Goal: Task Accomplishment & Management: Complete application form

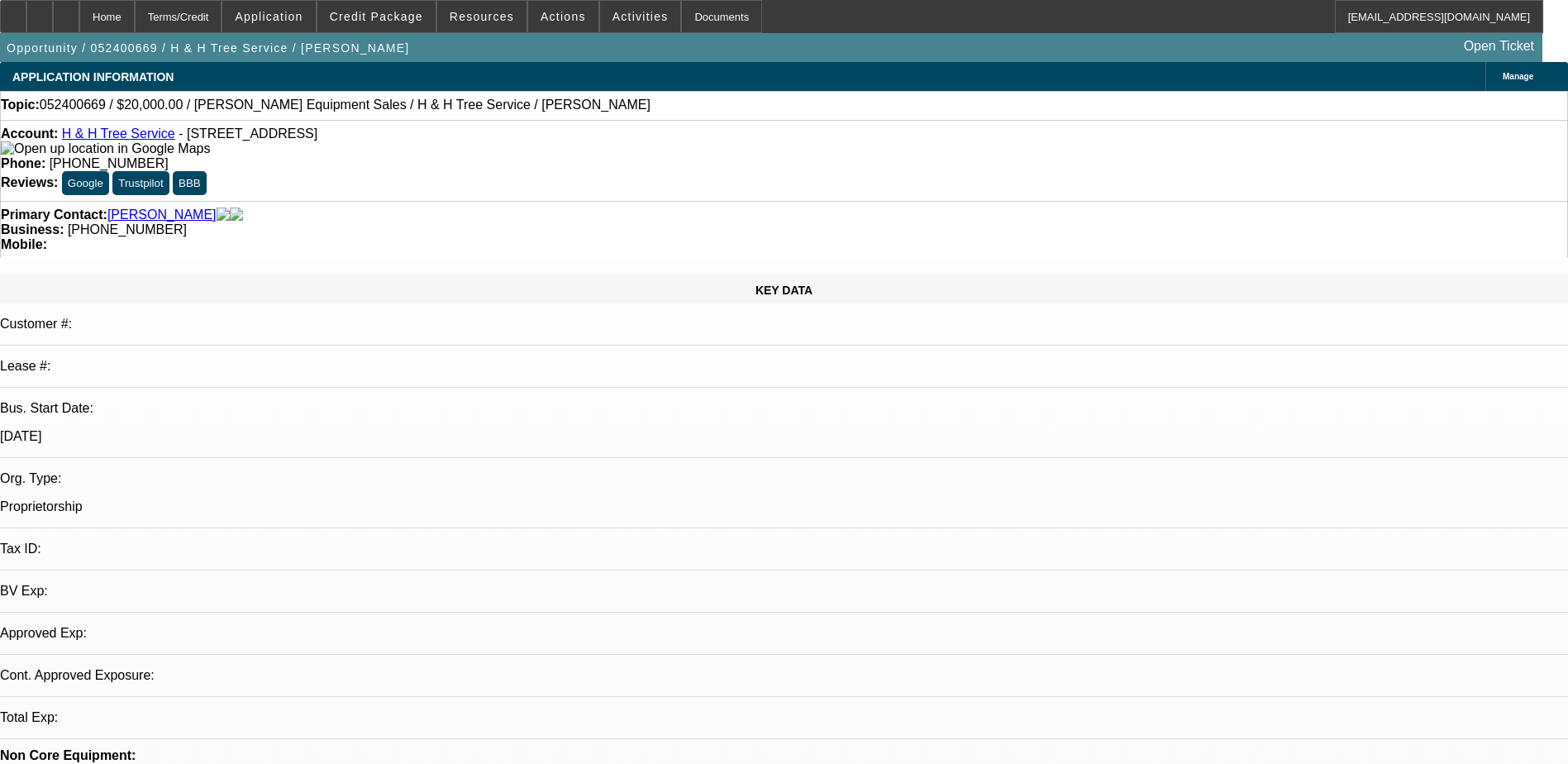
select select "0"
select select "2"
select select "0.1"
select select "4"
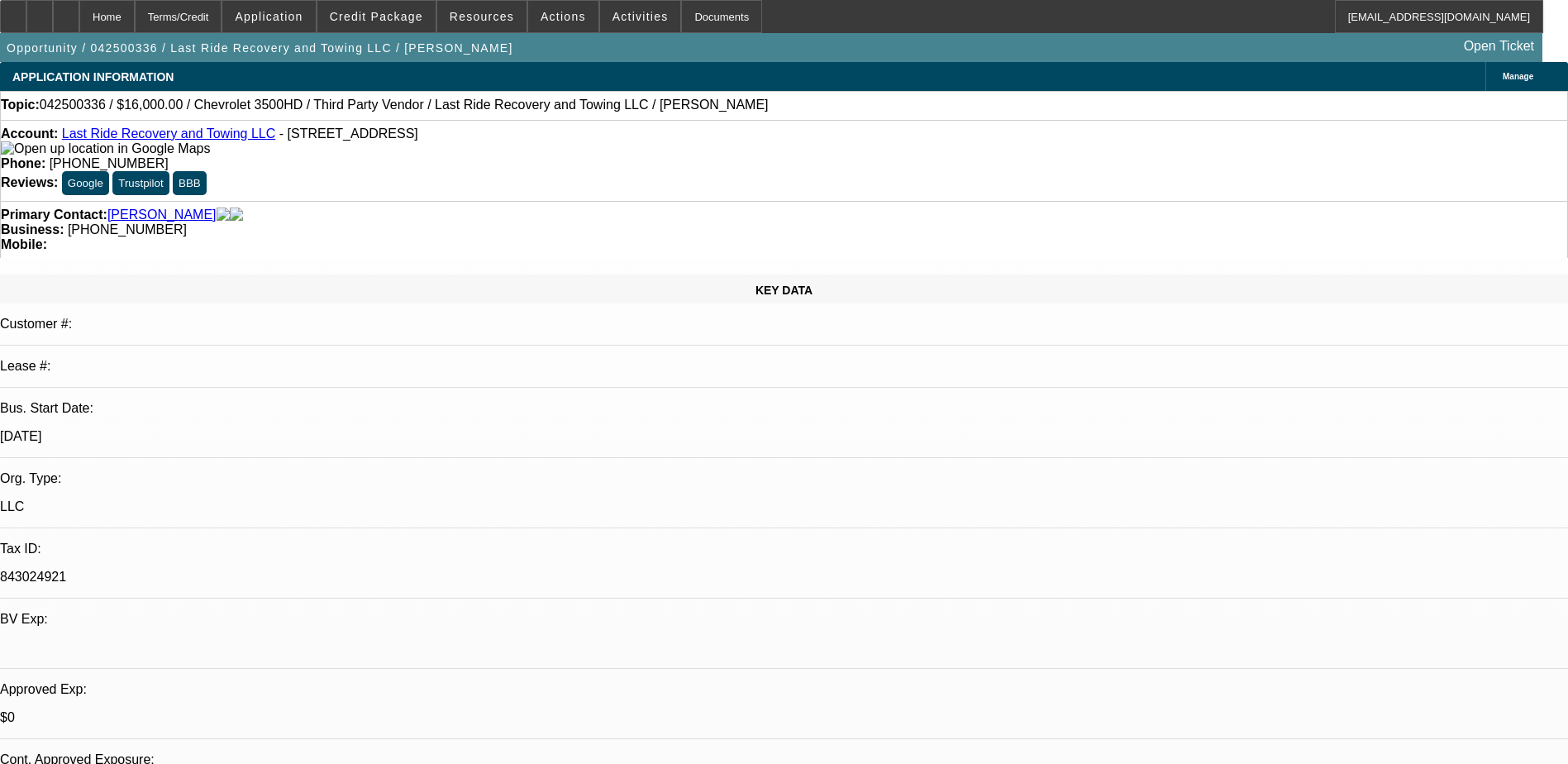
select select "0"
select select "2"
select select "0"
select select "5"
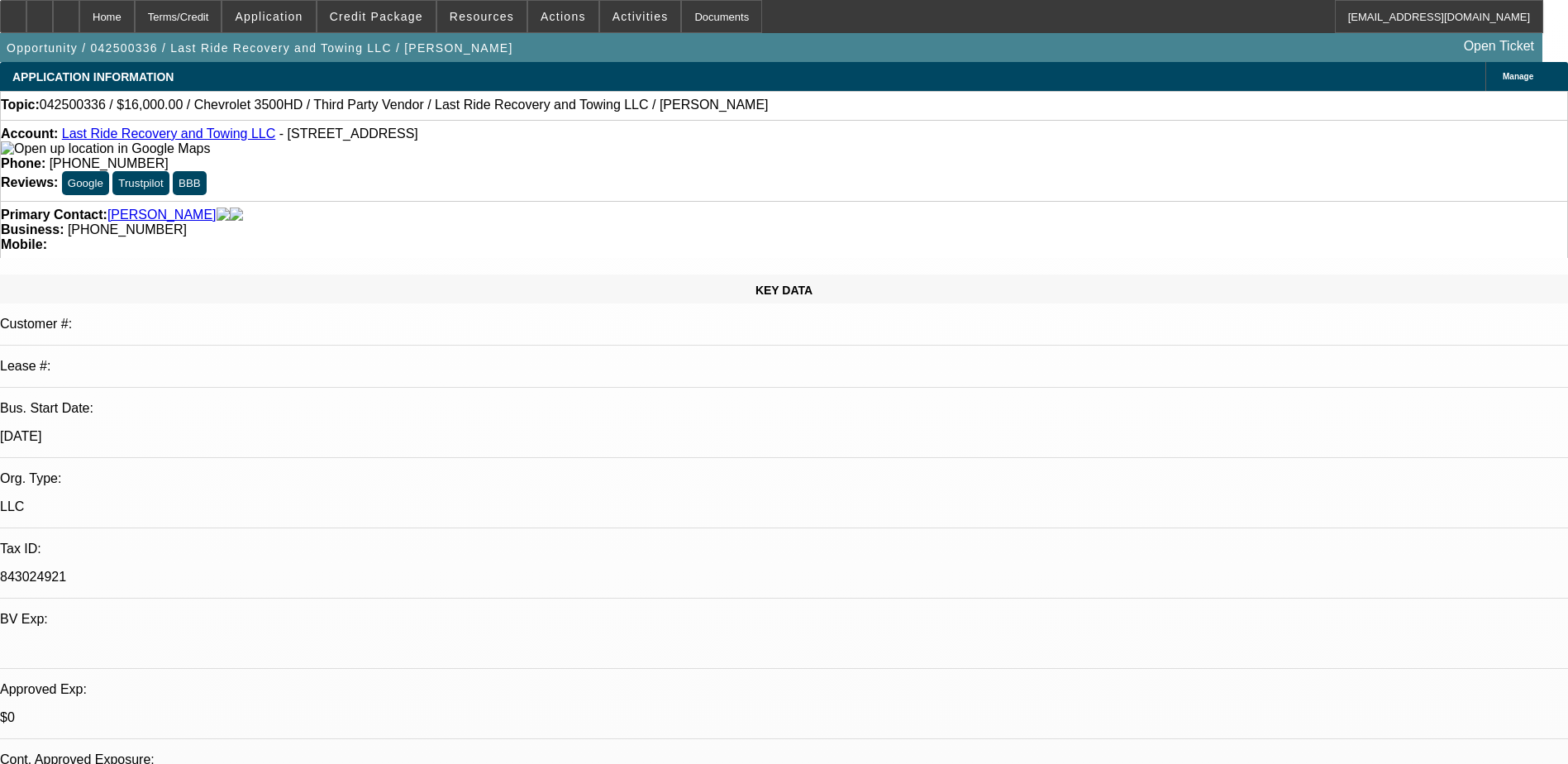
select select "0"
select select "2"
select select "0"
select select "5"
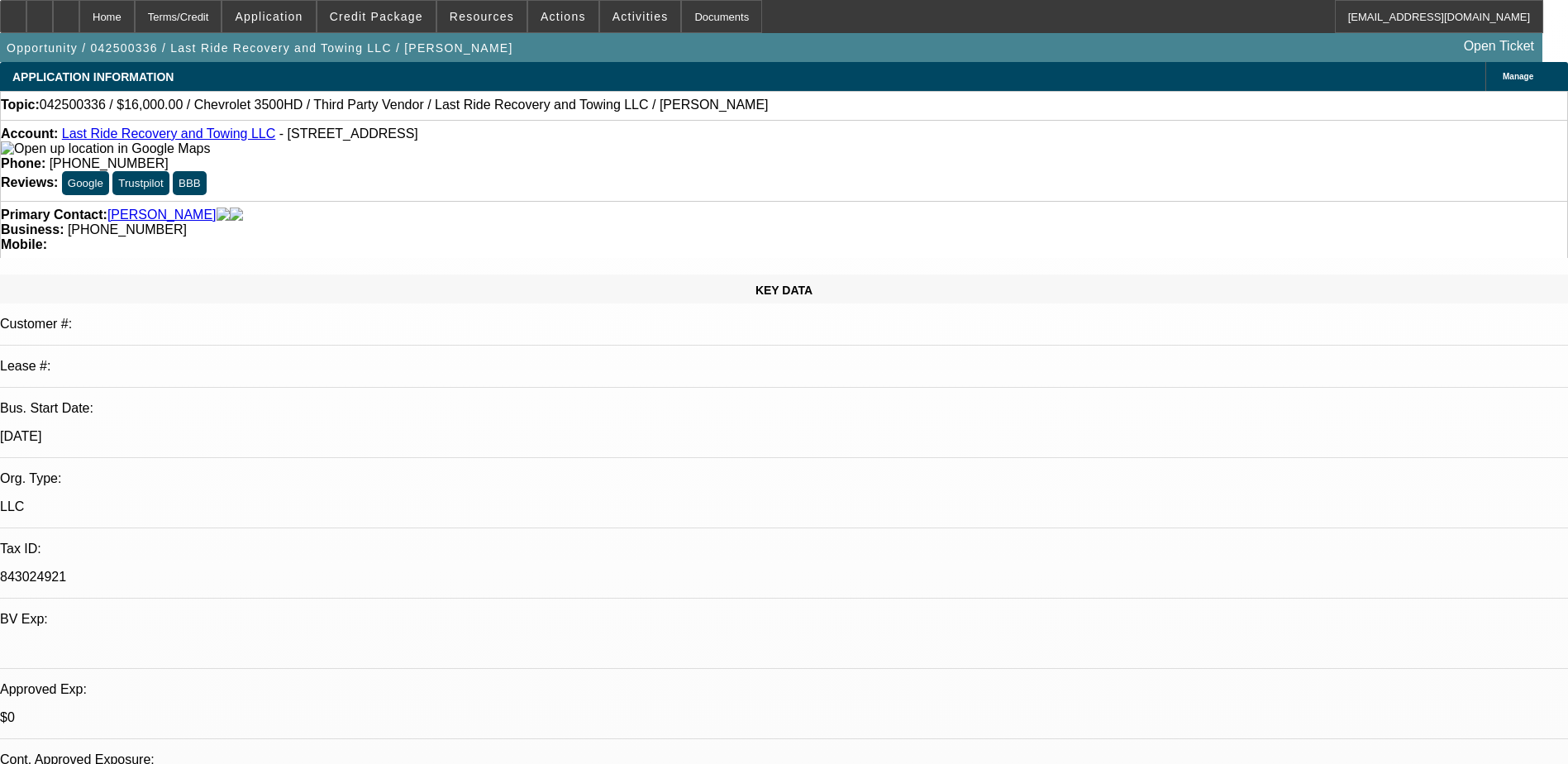
select select "0.15"
select select "0"
select select "3"
select select "0.1"
select select "4"
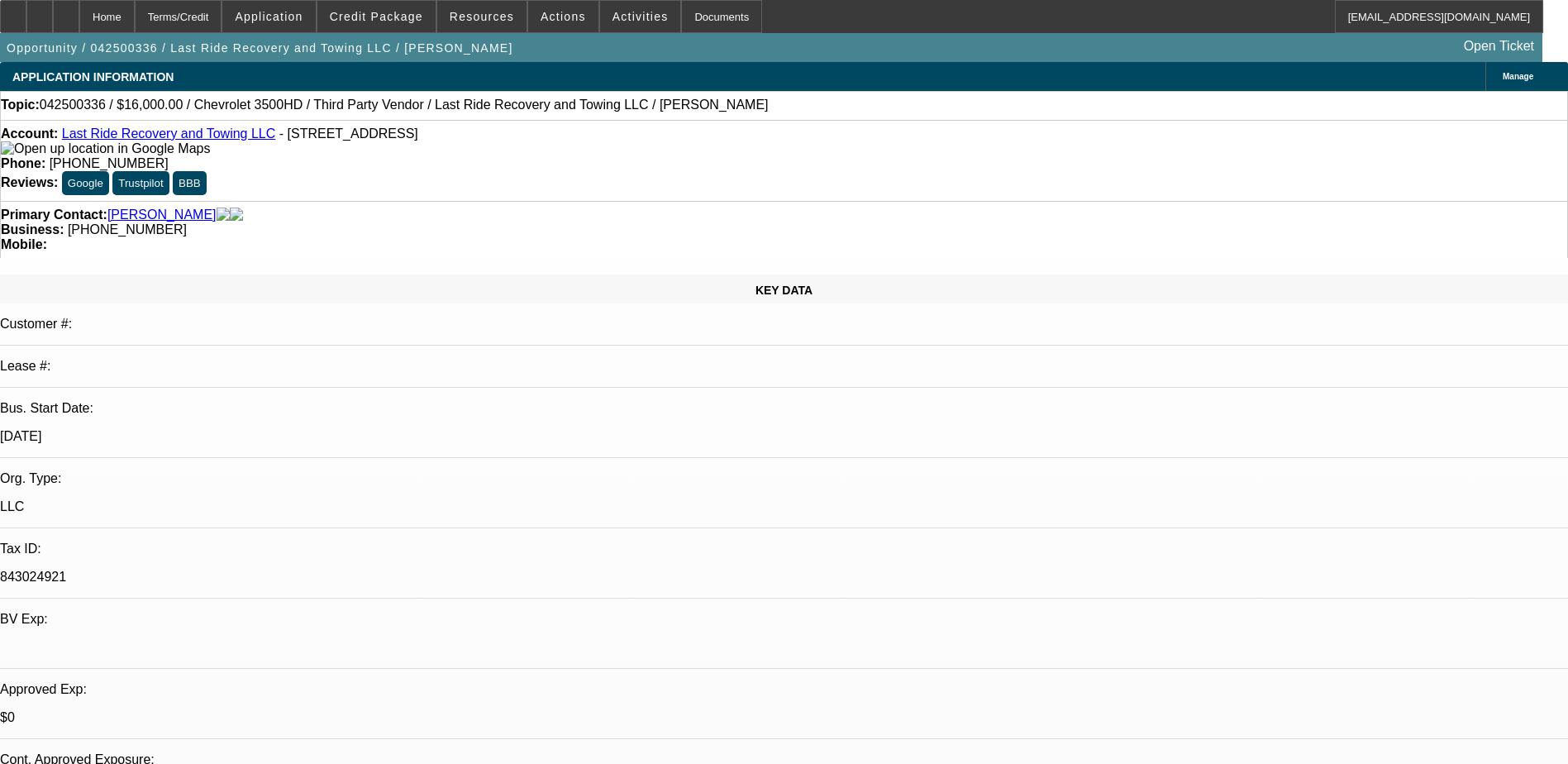
select select "0.15"
select select "0"
select select "3"
select select "0"
select select "6"
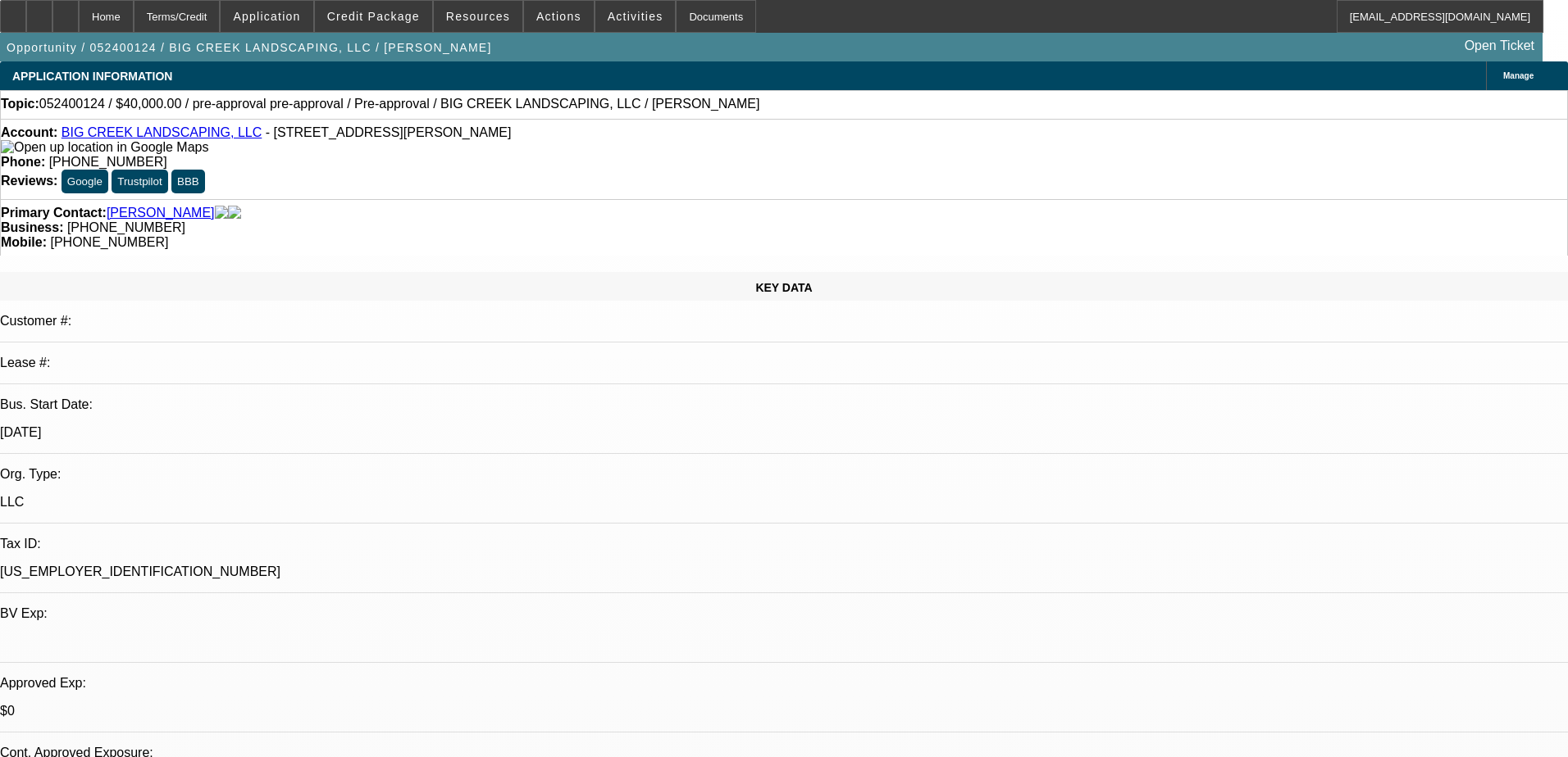
select select "0"
select select "6"
select select "0"
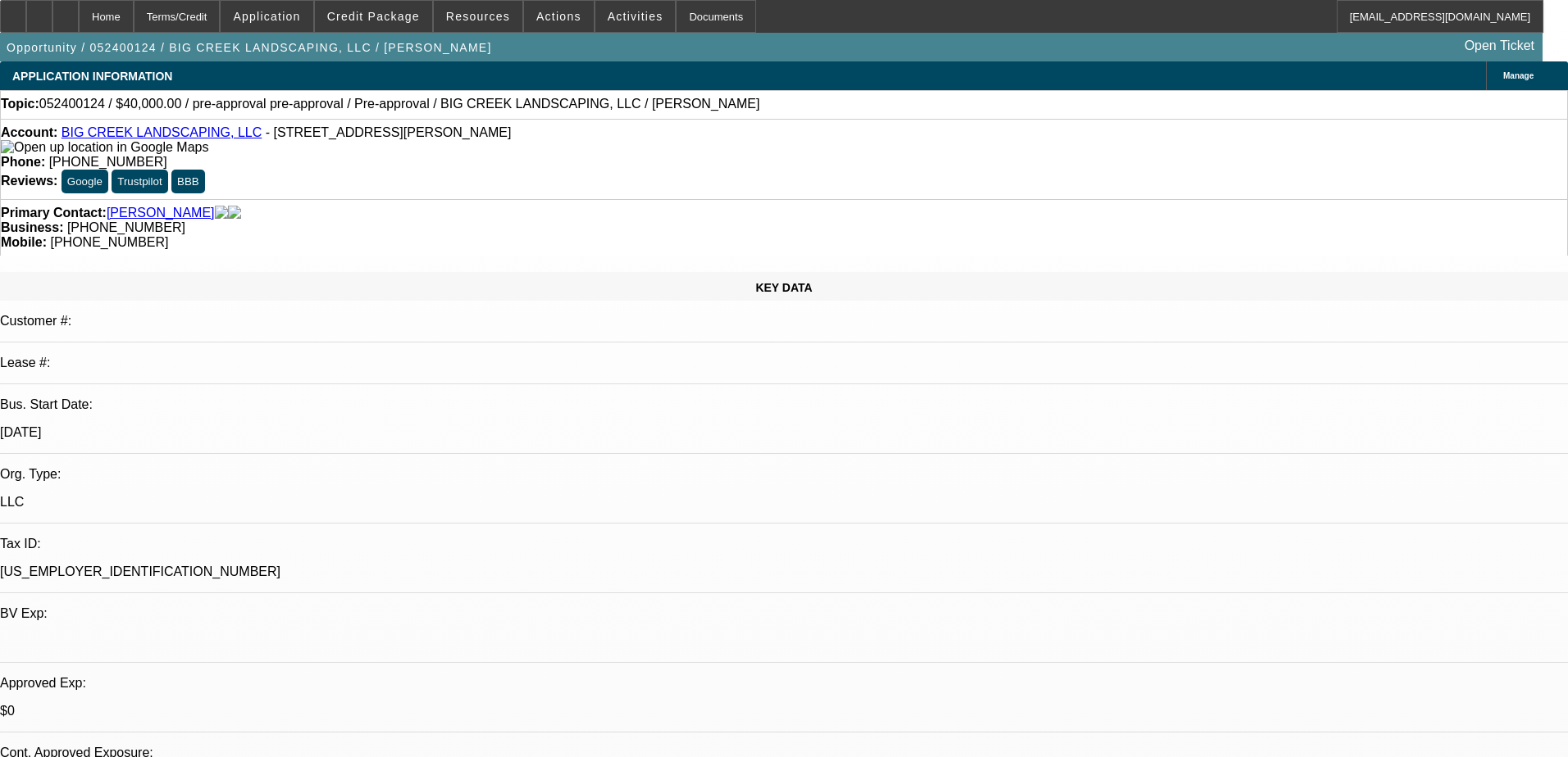
select select "0"
select select "6"
select select "0"
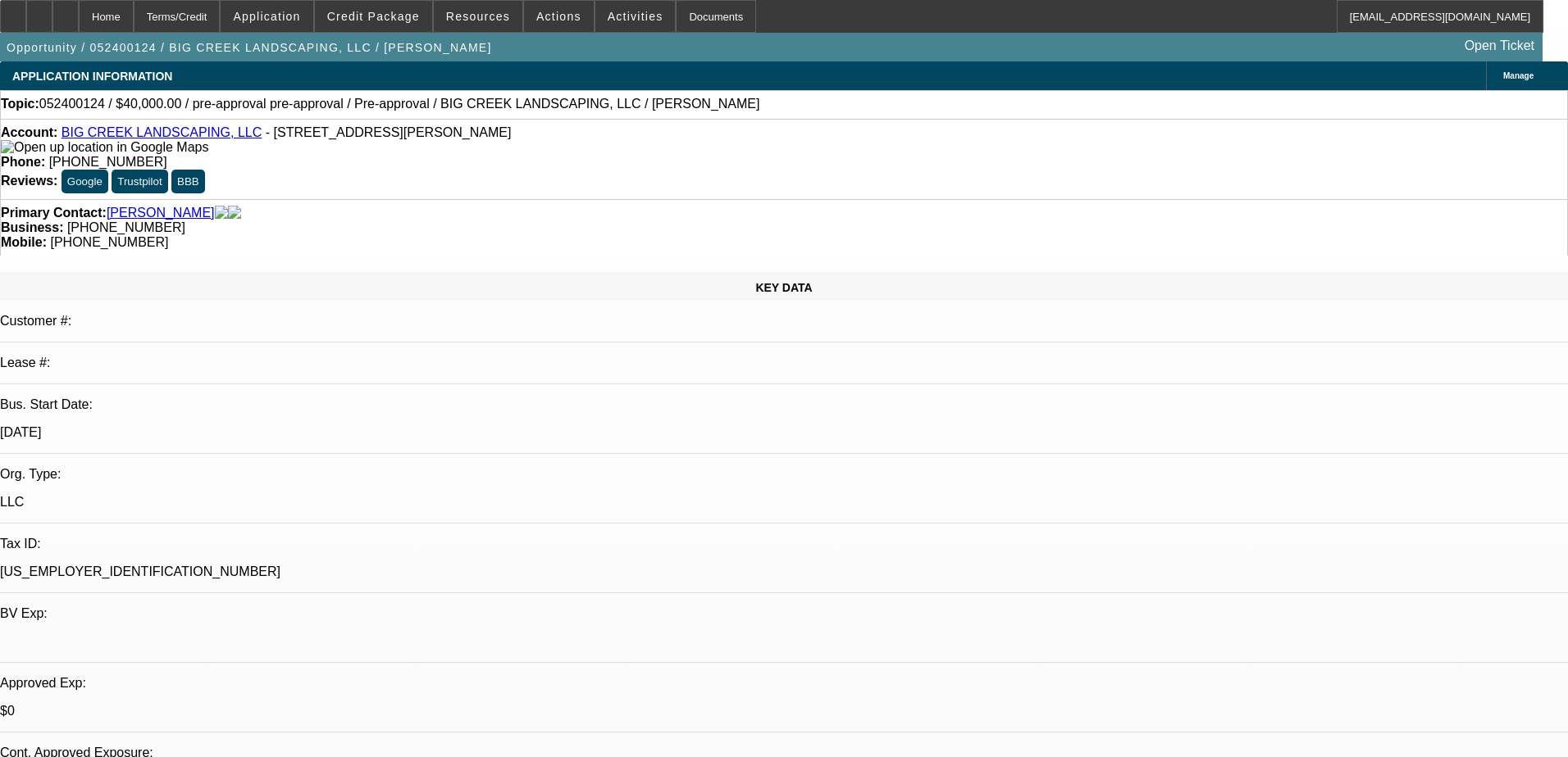
select select "0"
select select "6"
select select "0"
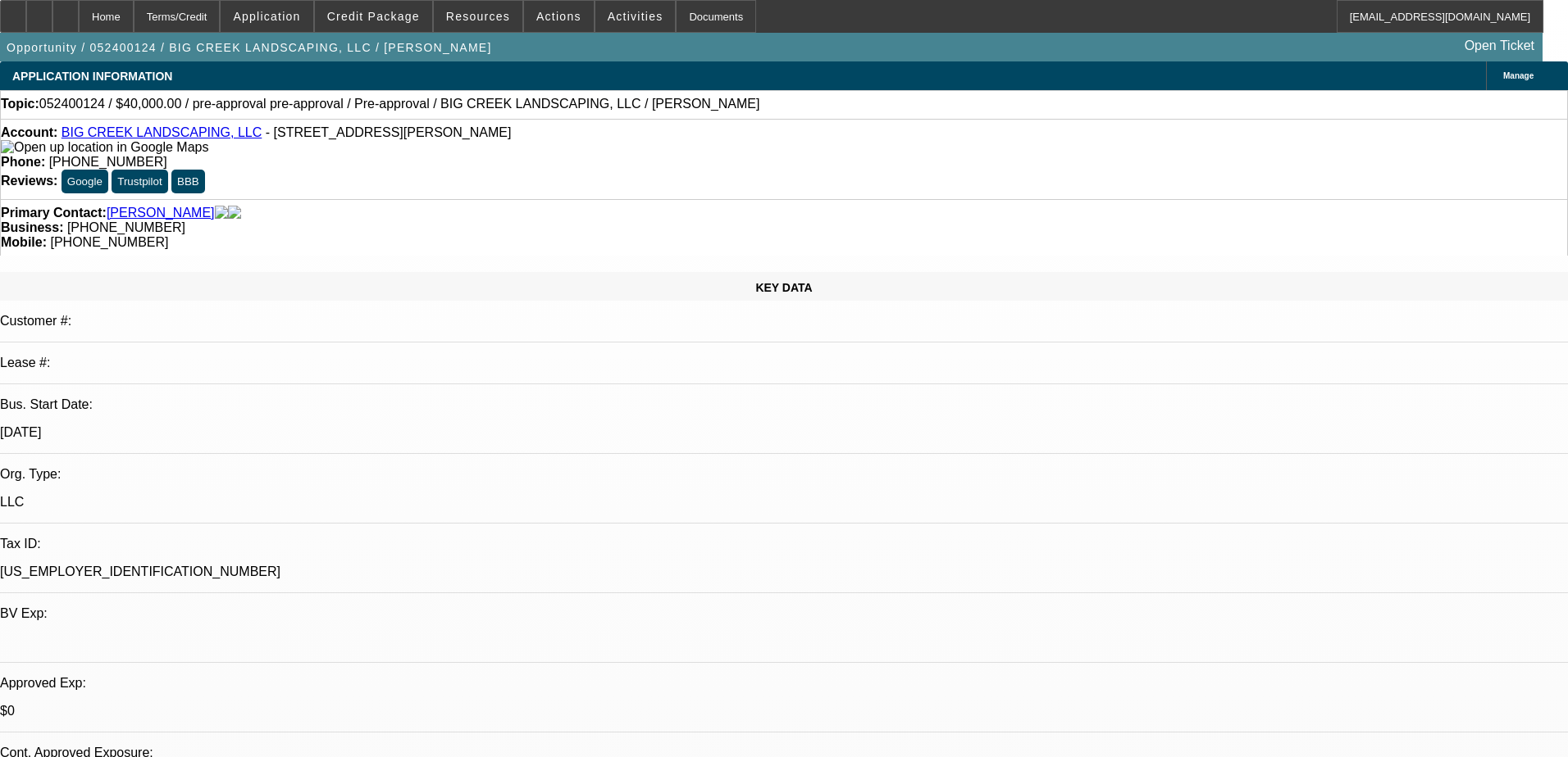
select select "6"
